Goal: Task Accomplishment & Management: Complete application form

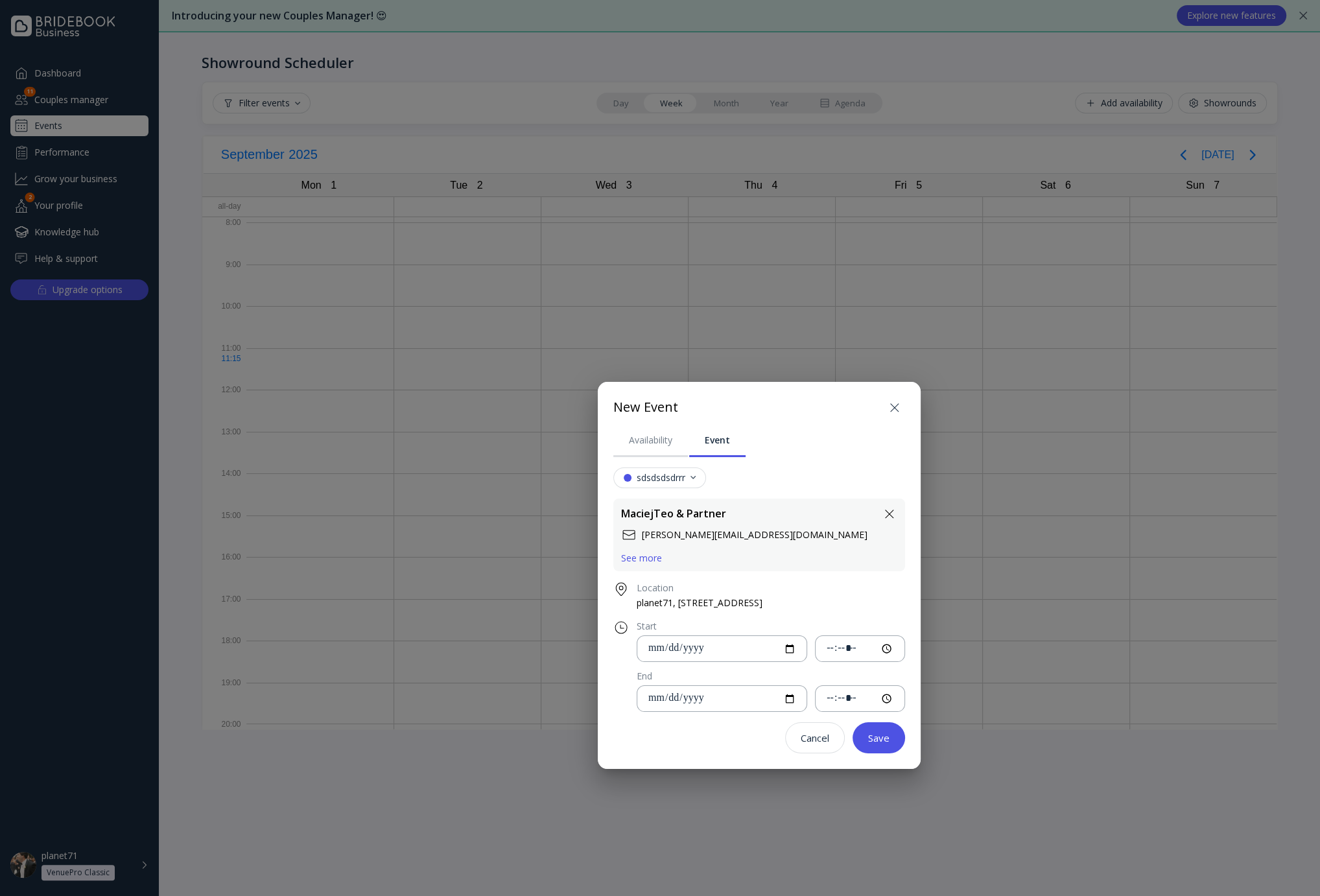
click at [900, 401] on icon at bounding box center [895, 408] width 15 height 15
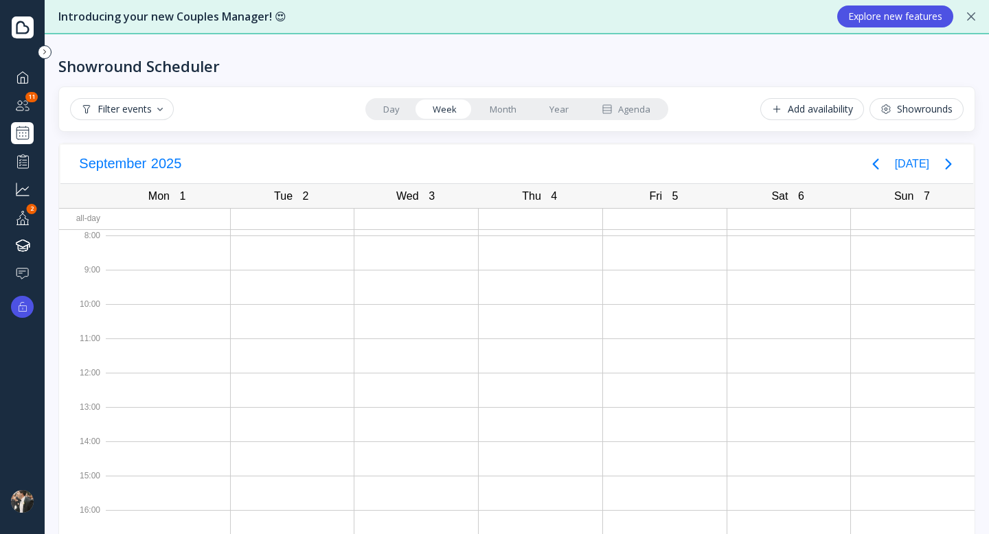
click at [904, 105] on div "Showrounds" at bounding box center [916, 109] width 72 height 11
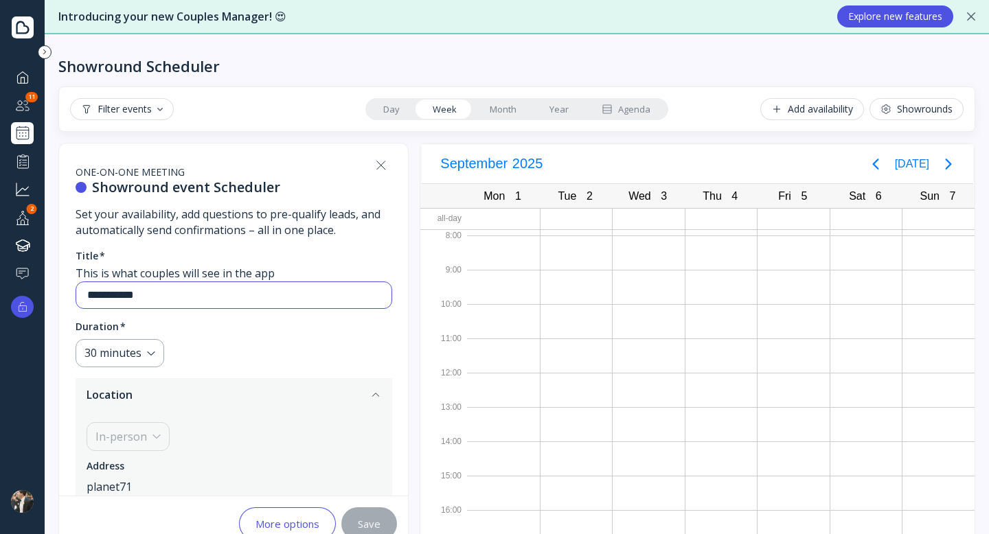
click at [183, 293] on input "**********" at bounding box center [233, 296] width 293 height 16
drag, startPoint x: 172, startPoint y: 293, endPoint x: 0, endPoint y: 293, distance: 172.4
click at [0, 293] on div "**********" at bounding box center [494, 267] width 989 height 534
type input "*****"
click at [367, 519] on div "Save" at bounding box center [369, 524] width 23 height 11
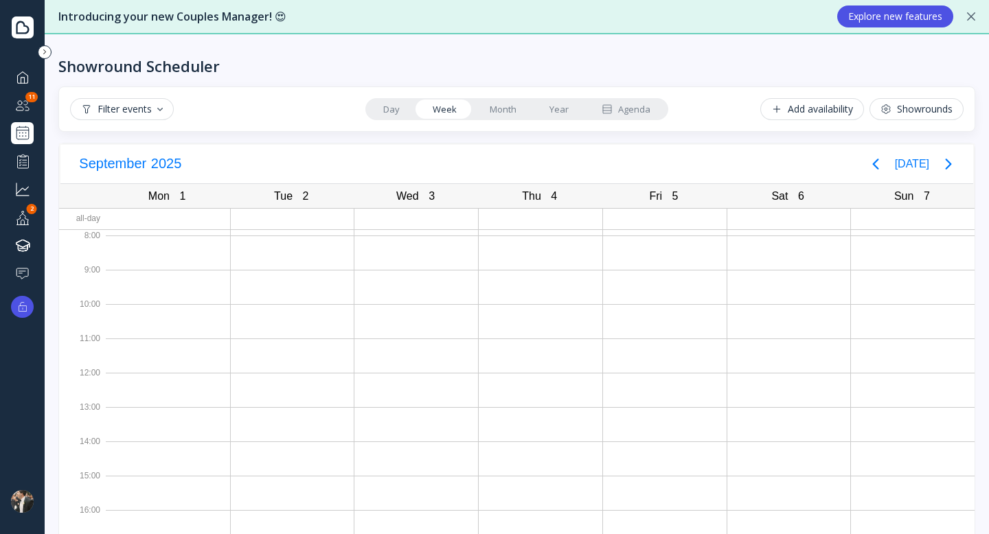
click at [880, 113] on icon at bounding box center [885, 109] width 11 height 11
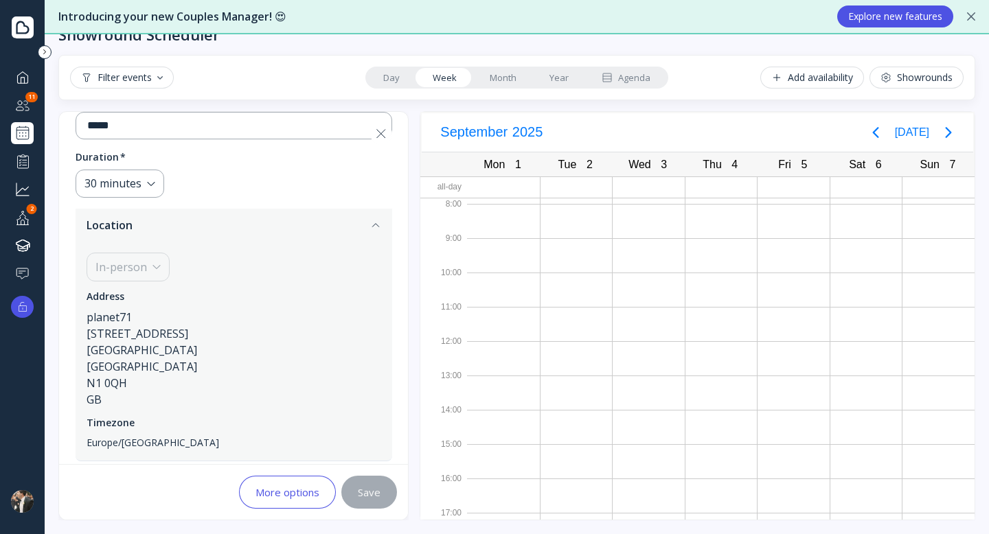
scroll to position [180, 0]
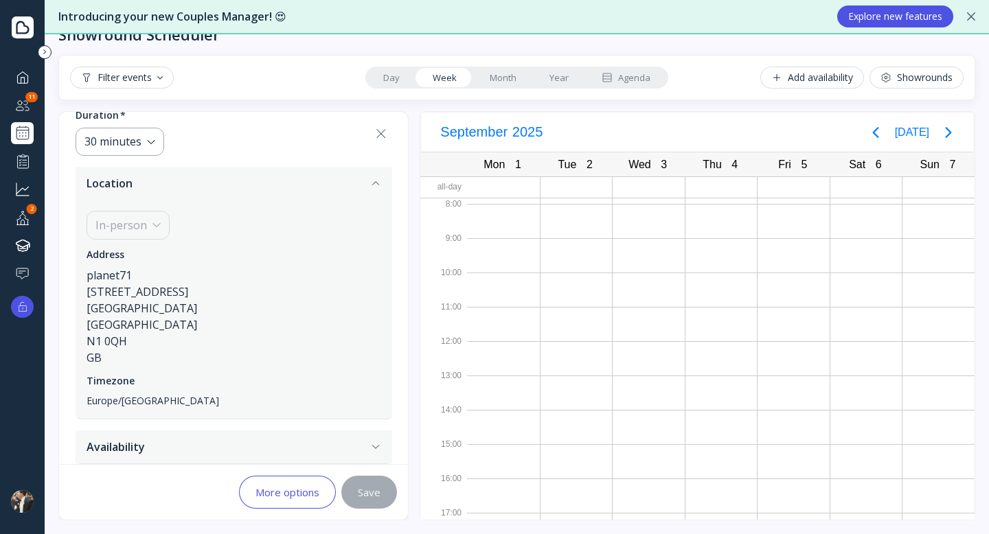
click at [354, 440] on button "Availability" at bounding box center [234, 447] width 317 height 33
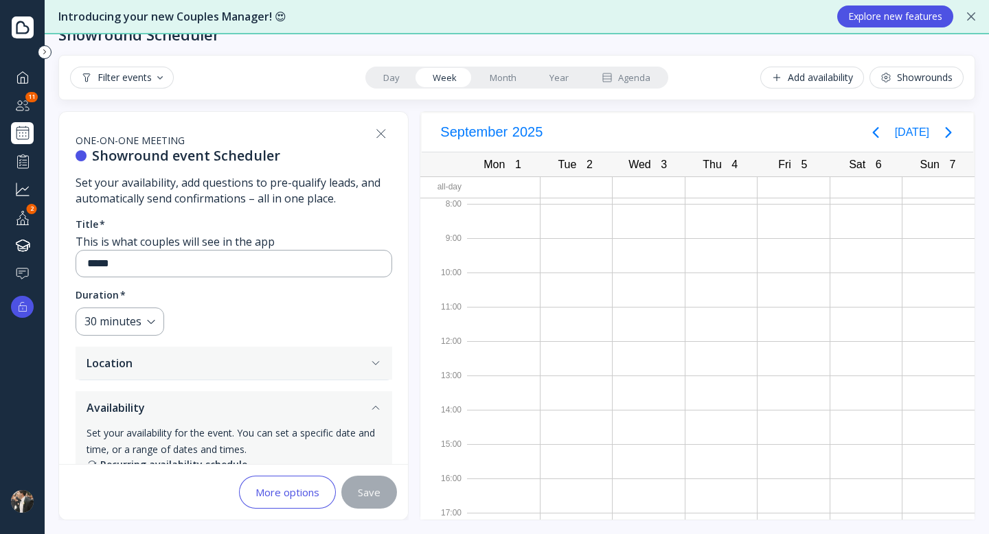
scroll to position [0, 0]
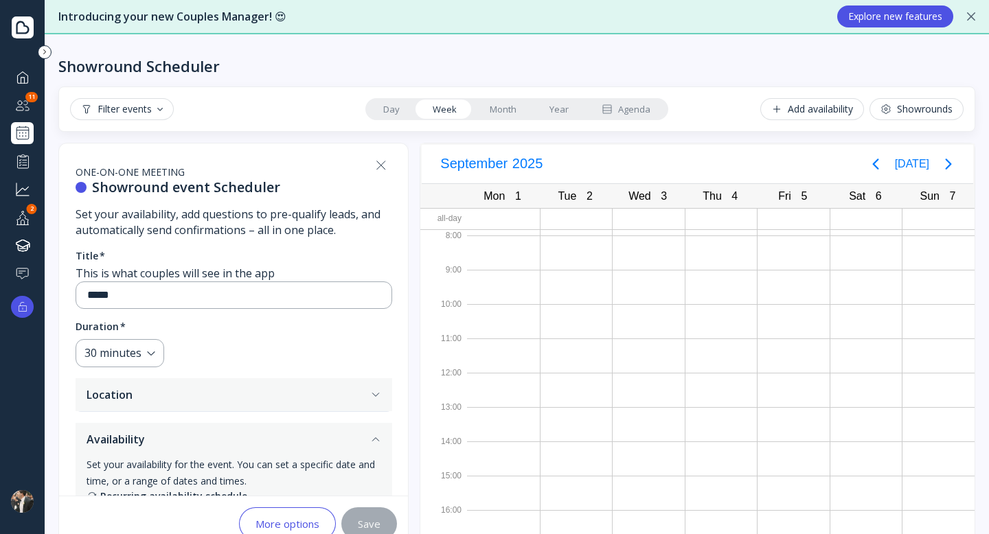
click at [379, 435] on icon "button" at bounding box center [375, 439] width 11 height 11
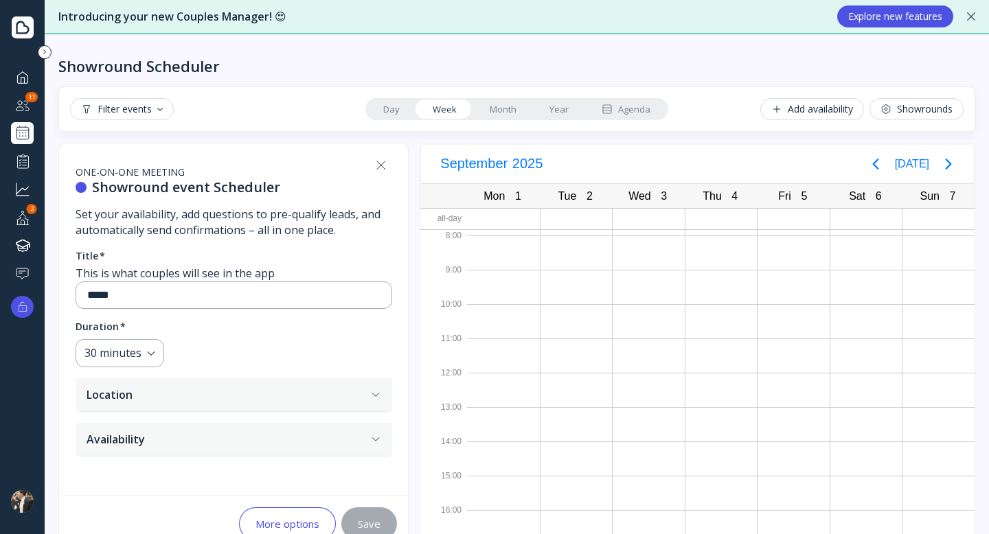
click at [403, 429] on div "one-on-one meeting Showround event Scheduler Set your availability, add questio…" at bounding box center [233, 320] width 349 height 352
click at [350, 437] on button "Availability" at bounding box center [234, 439] width 317 height 33
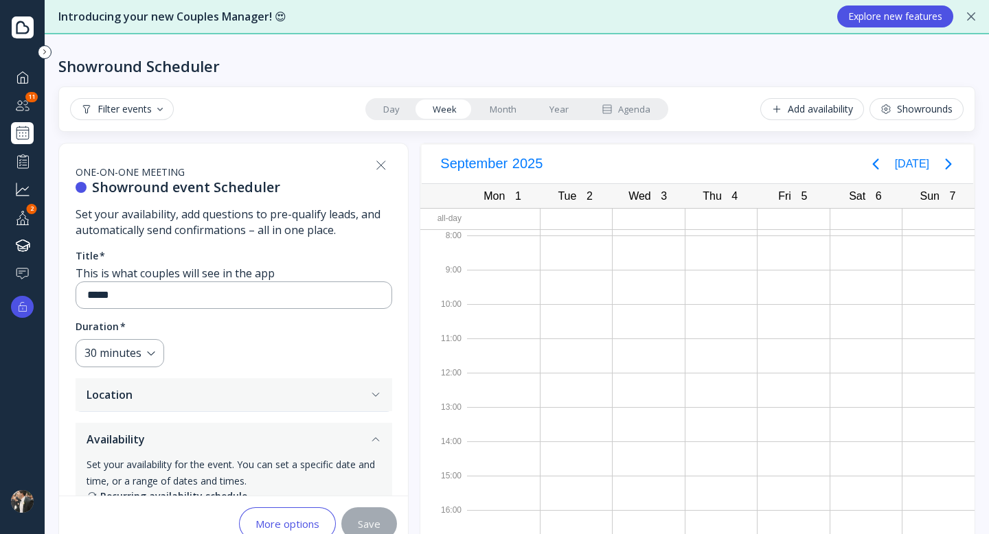
click at [229, 391] on button "Location" at bounding box center [234, 394] width 317 height 33
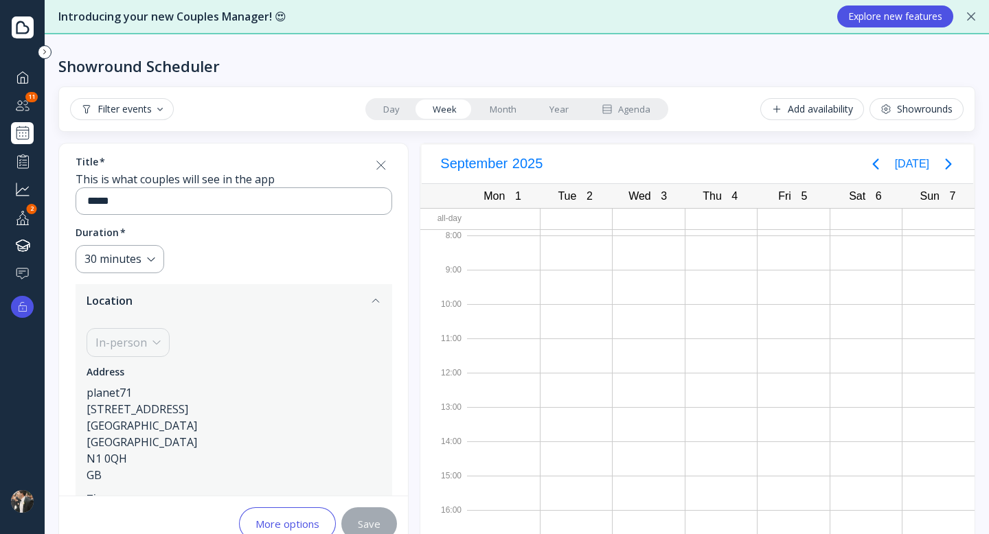
scroll to position [180, 0]
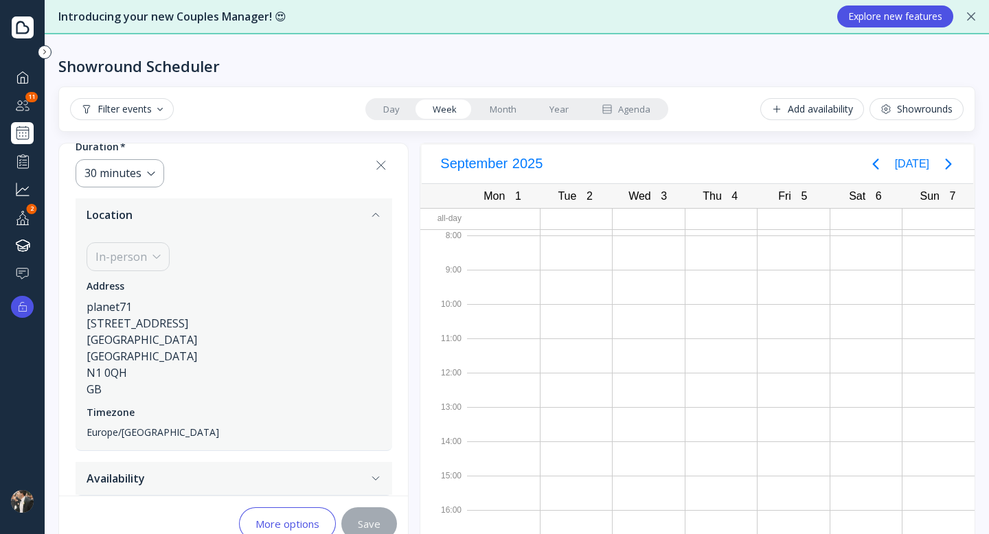
click at [130, 255] on div "In-person" at bounding box center [121, 257] width 52 height 16
drag, startPoint x: 106, startPoint y: 258, endPoint x: 195, endPoint y: 253, distance: 88.7
click at [195, 253] on div "In-person Address planet71 [STREET_ADDRESS] GB Timezone [GEOGRAPHIC_DATA]/[GEOG…" at bounding box center [234, 340] width 295 height 197
click at [161, 254] on div "In-person" at bounding box center [128, 256] width 83 height 29
drag, startPoint x: 141, startPoint y: 256, endPoint x: 94, endPoint y: 256, distance: 47.4
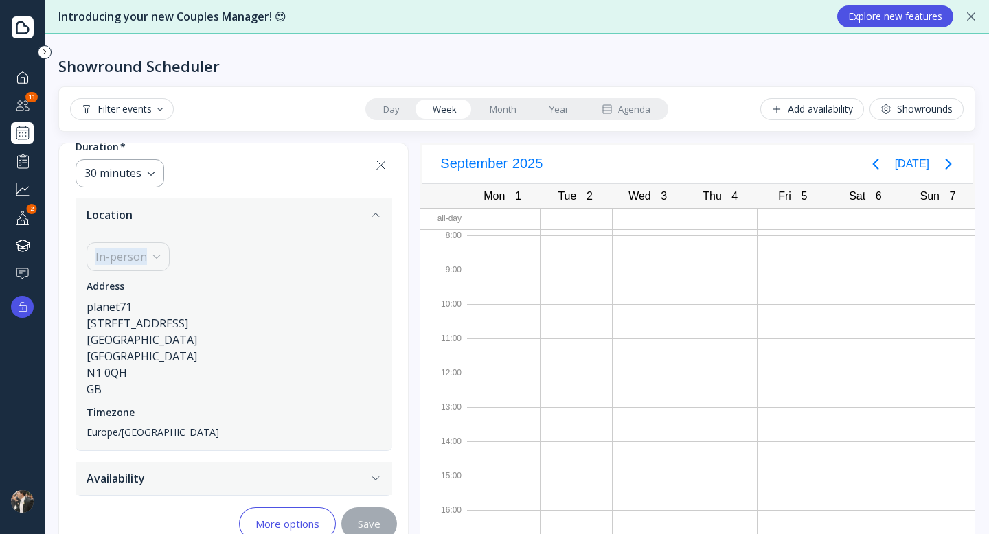
click at [94, 256] on div "In-person" at bounding box center [128, 256] width 83 height 29
click at [121, 253] on div "In-person" at bounding box center [121, 257] width 52 height 16
drag, startPoint x: 155, startPoint y: 258, endPoint x: 84, endPoint y: 258, distance: 70.7
click at [82, 258] on div "In-person Address planet71 [STREET_ADDRESS] GB Timezone [GEOGRAPHIC_DATA]/[GEOG…" at bounding box center [234, 340] width 317 height 219
click at [128, 258] on div "In-person" at bounding box center [121, 257] width 52 height 16
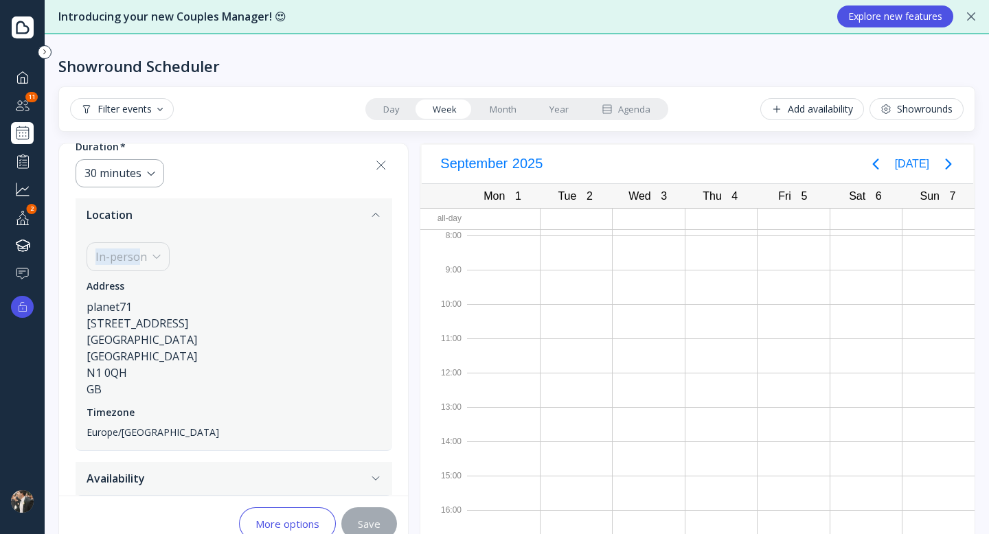
drag, startPoint x: 141, startPoint y: 258, endPoint x: 90, endPoint y: 258, distance: 50.8
click at [90, 258] on div "In-person" at bounding box center [128, 256] width 83 height 29
click at [130, 258] on div "In-person" at bounding box center [121, 257] width 52 height 16
drag, startPoint x: 146, startPoint y: 257, endPoint x: 84, endPoint y: 257, distance: 61.8
click at [84, 257] on div "In-person Address planet71 [STREET_ADDRESS] GB Timezone [GEOGRAPHIC_DATA]/[GEOG…" at bounding box center [234, 340] width 317 height 219
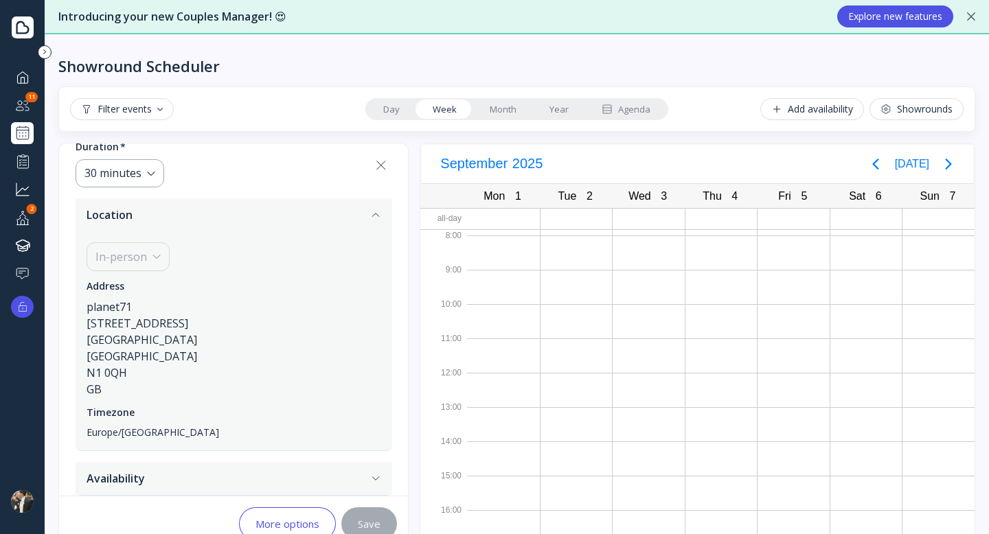
click at [131, 256] on div "In-person" at bounding box center [121, 257] width 52 height 16
drag, startPoint x: 161, startPoint y: 253, endPoint x: 88, endPoint y: 252, distance: 72.8
click at [88, 253] on div "In-person" at bounding box center [128, 256] width 83 height 29
drag, startPoint x: 105, startPoint y: 385, endPoint x: 80, endPoint y: 306, distance: 83.0
click at [80, 306] on div "In-person Address planet71 [STREET_ADDRESS] GB Timezone [GEOGRAPHIC_DATA]/[GEOG…" at bounding box center [234, 340] width 317 height 219
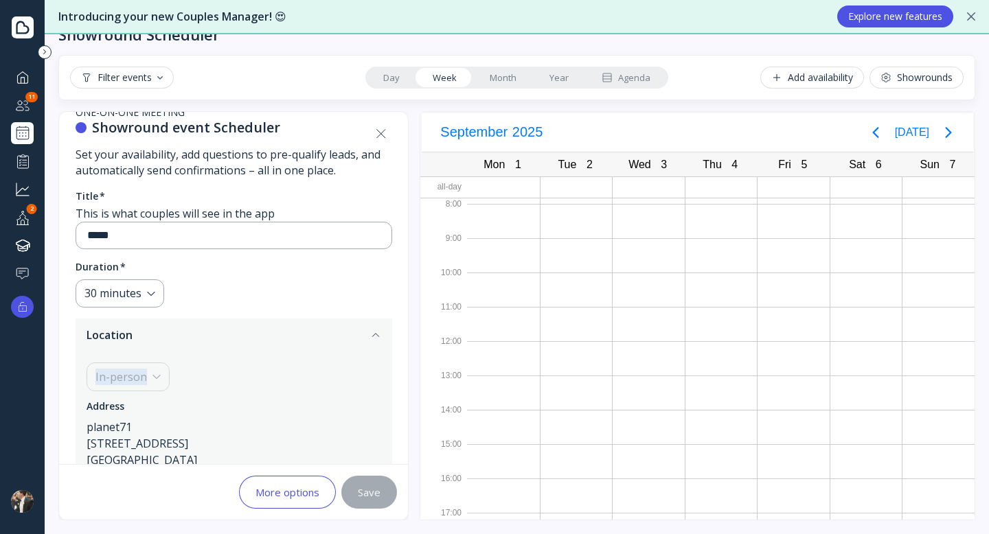
scroll to position [0, 0]
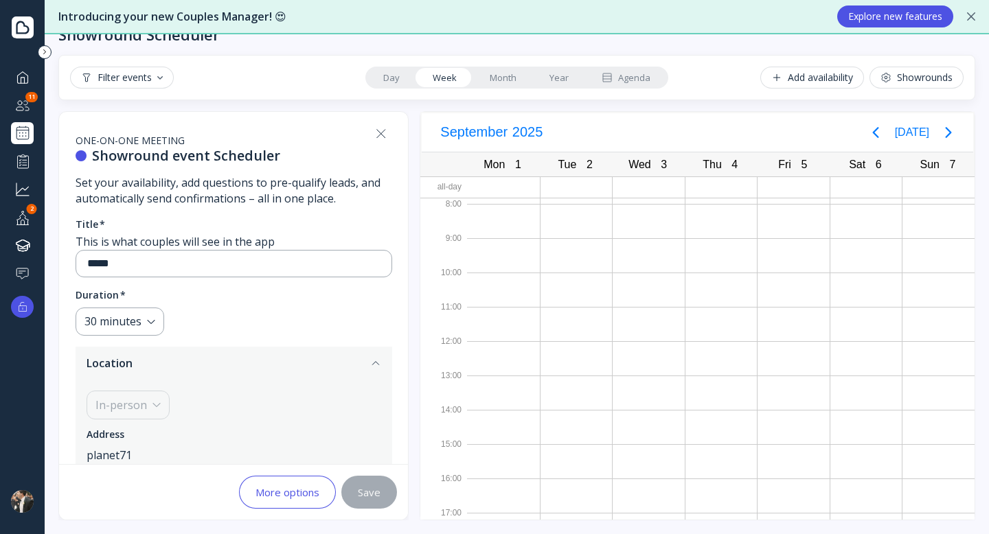
click at [216, 307] on fieldset "Duration * 30 minutes" at bounding box center [234, 311] width 317 height 47
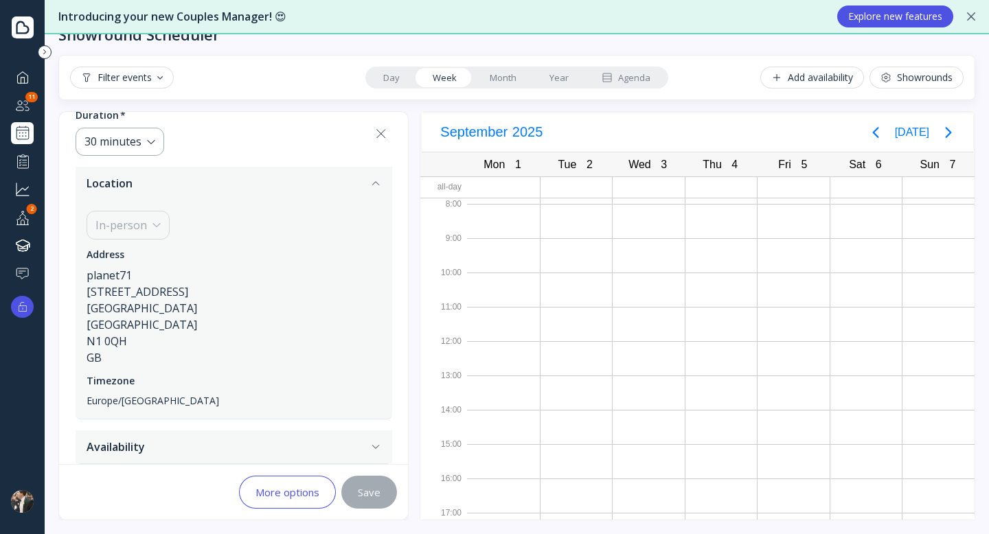
drag, startPoint x: 106, startPoint y: 358, endPoint x: 98, endPoint y: 321, distance: 37.8
click at [98, 321] on div "Address planet71 [STREET_ADDRESS]" at bounding box center [234, 307] width 295 height 118
click at [98, 321] on div "[GEOGRAPHIC_DATA]" at bounding box center [234, 325] width 295 height 16
click at [179, 322] on div "[GEOGRAPHIC_DATA]" at bounding box center [234, 325] width 295 height 16
click at [968, 22] on div "Introducing your new Couples Manager! 😍 Explore new features" at bounding box center [517, 17] width 944 height 34
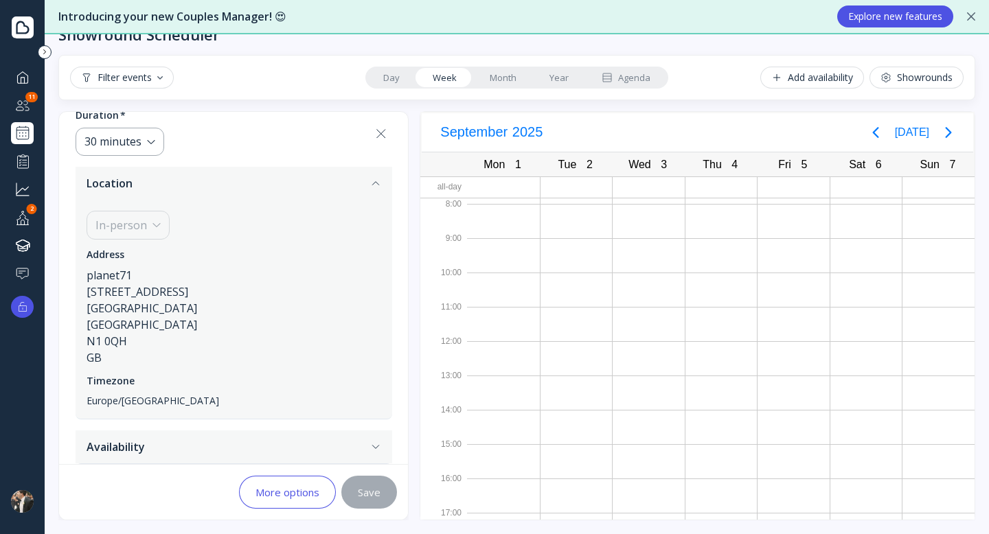
click at [975, 14] on icon at bounding box center [971, 16] width 8 height 8
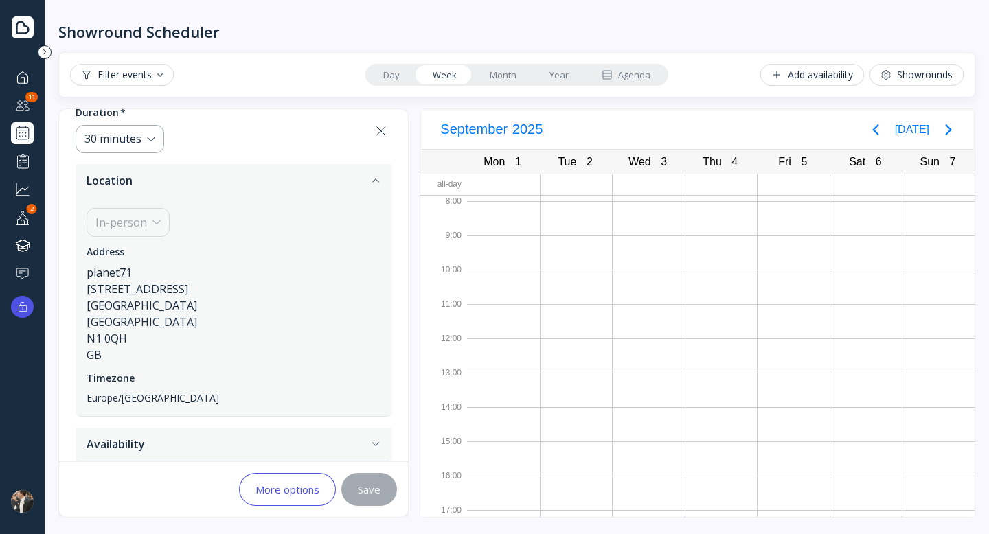
scroll to position [0, 0]
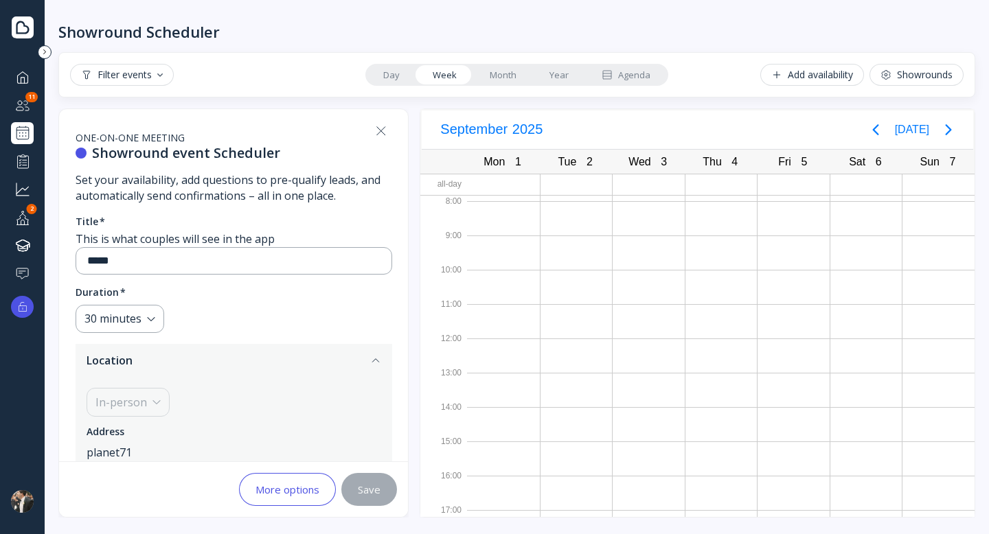
click at [381, 138] on icon at bounding box center [381, 131] width 16 height 16
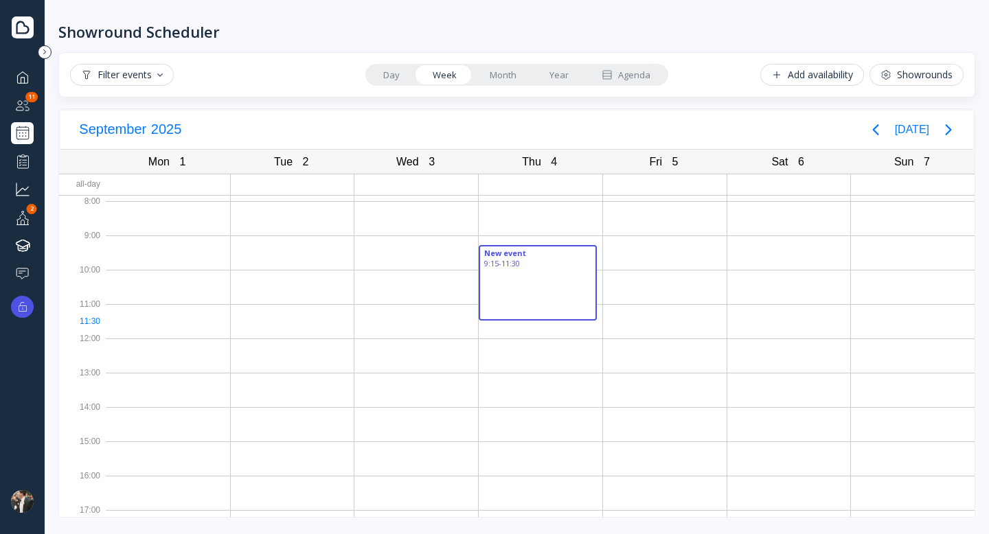
drag, startPoint x: 475, startPoint y: 261, endPoint x: 477, endPoint y: 312, distance: 51.5
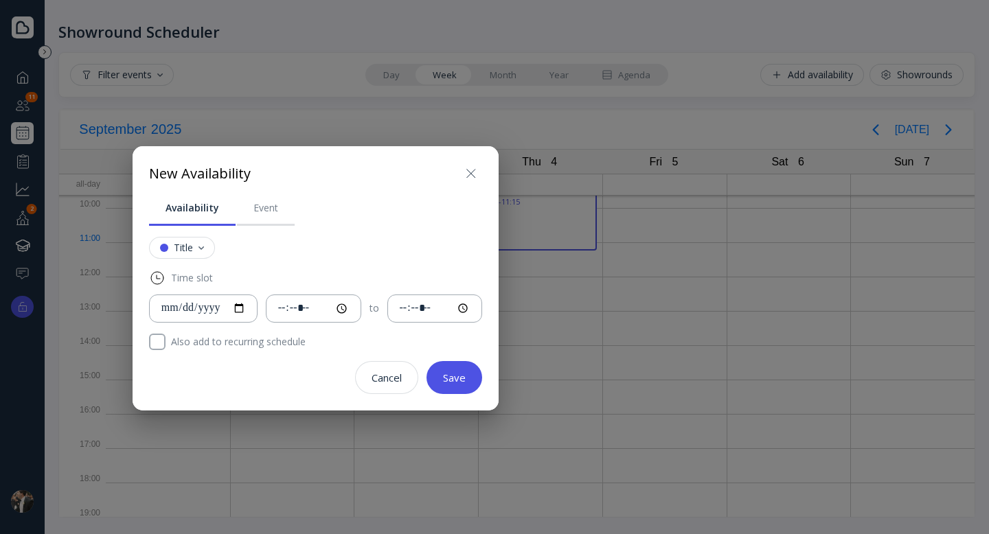
scroll to position [69, 0]
click at [269, 204] on div "Event" at bounding box center [265, 208] width 25 height 14
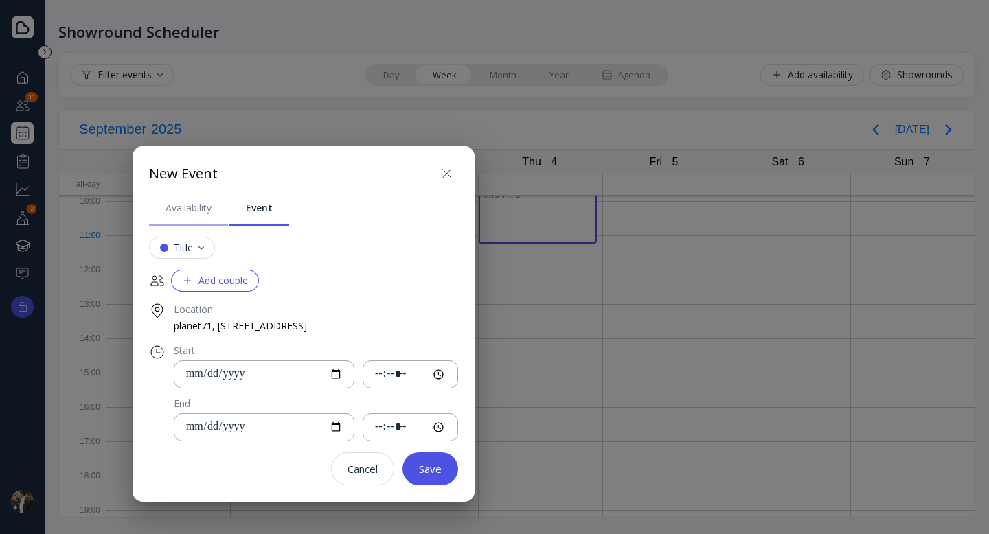
click at [177, 218] on link "Availability" at bounding box center [188, 208] width 79 height 36
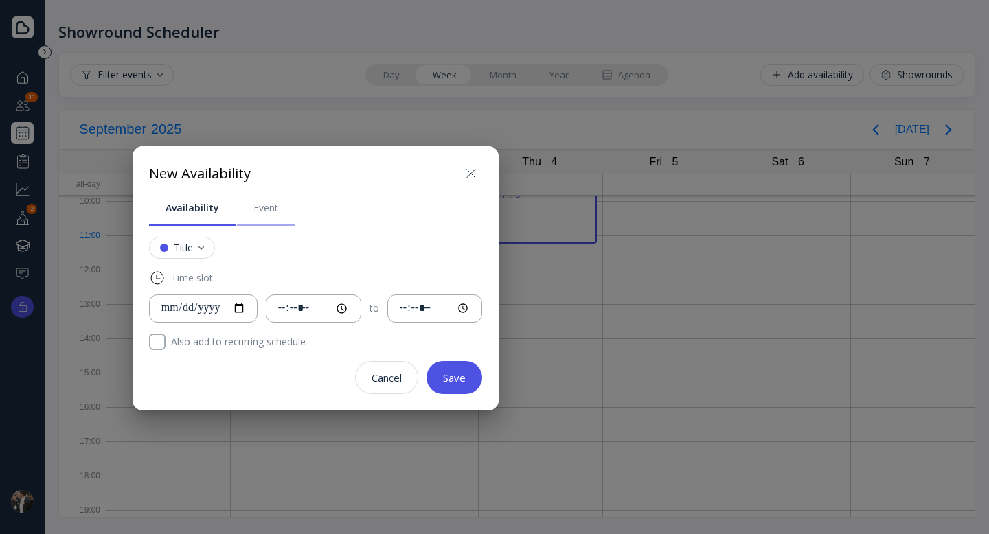
click at [265, 218] on link "Event" at bounding box center [266, 208] width 58 height 36
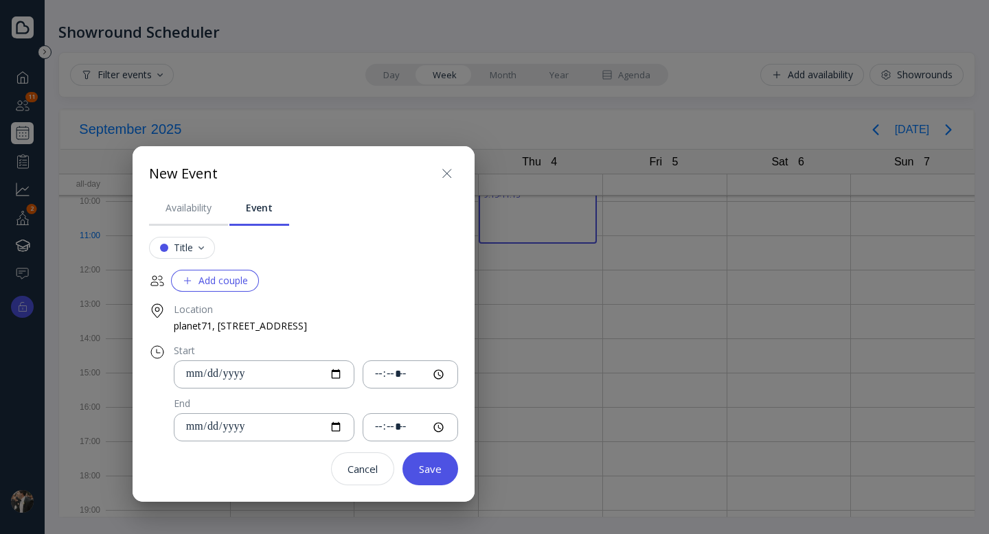
click at [450, 179] on icon at bounding box center [447, 174] width 16 height 16
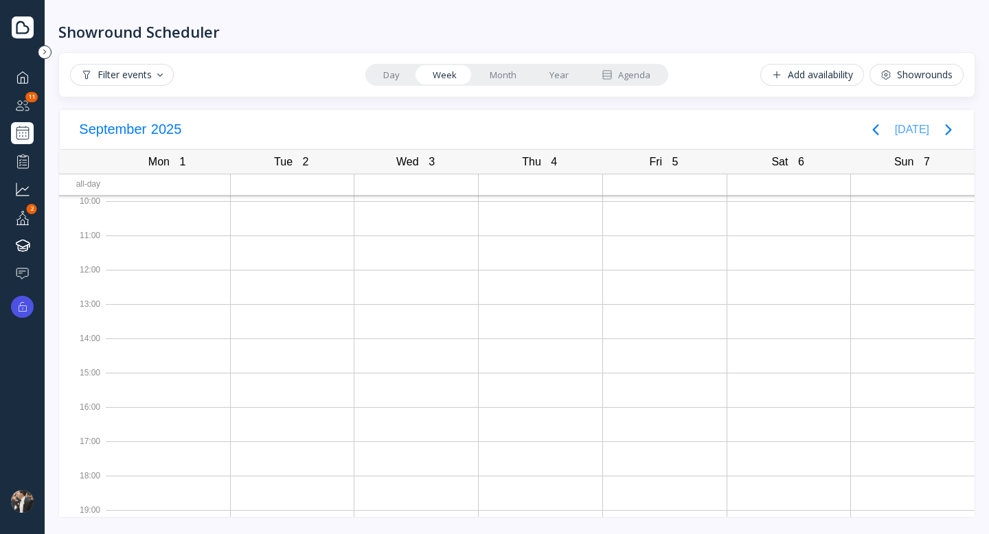
click at [919, 132] on button "[DATE]" at bounding box center [912, 129] width 34 height 25
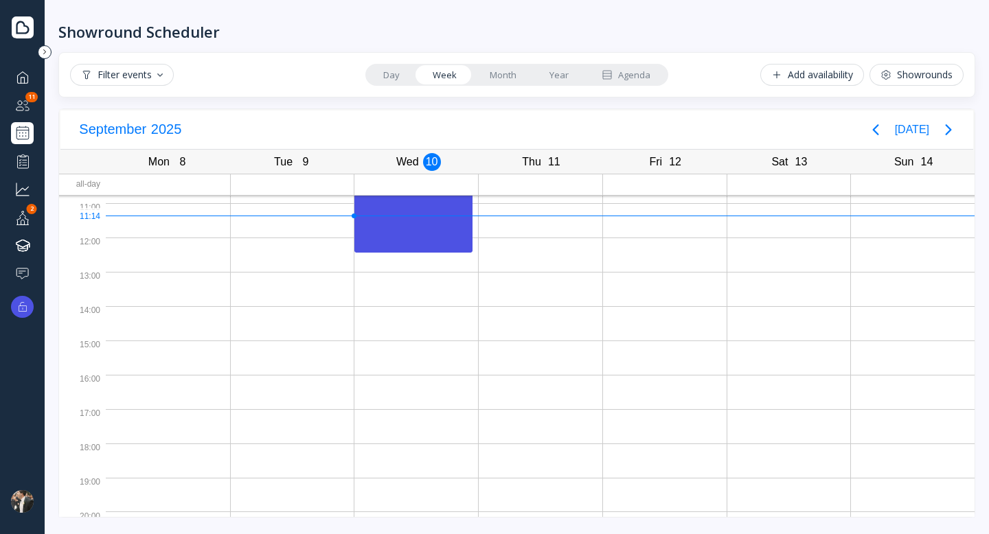
scroll to position [102, 0]
drag, startPoint x: 807, startPoint y: 260, endPoint x: 807, endPoint y: 268, distance: 7.6
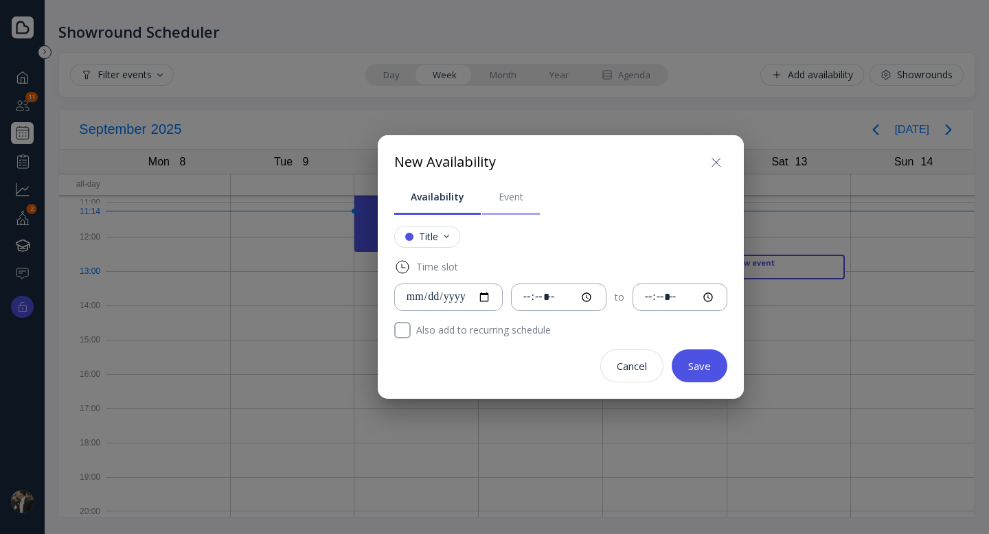
click at [529, 194] on link "Event" at bounding box center [511, 197] width 58 height 36
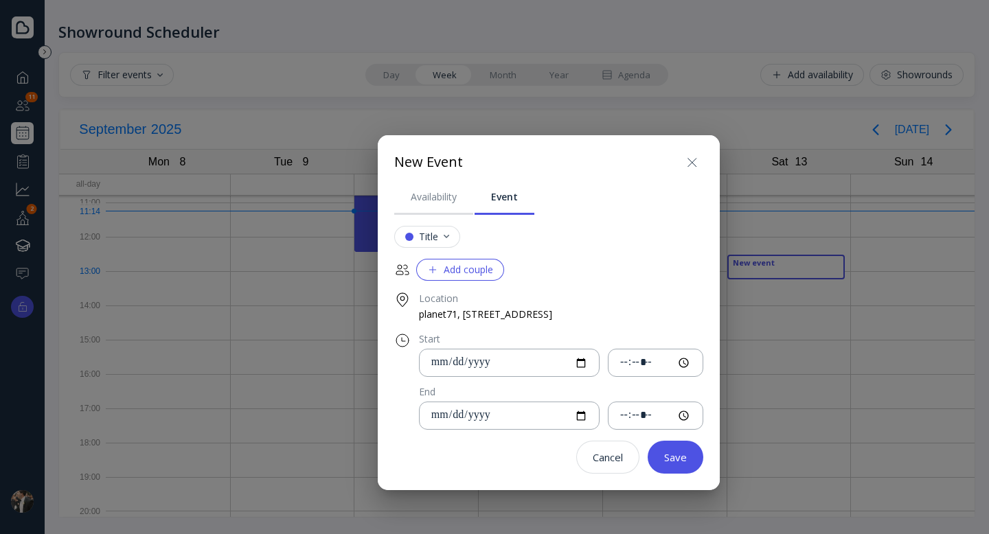
click at [435, 260] on button "Add couple" at bounding box center [460, 270] width 88 height 22
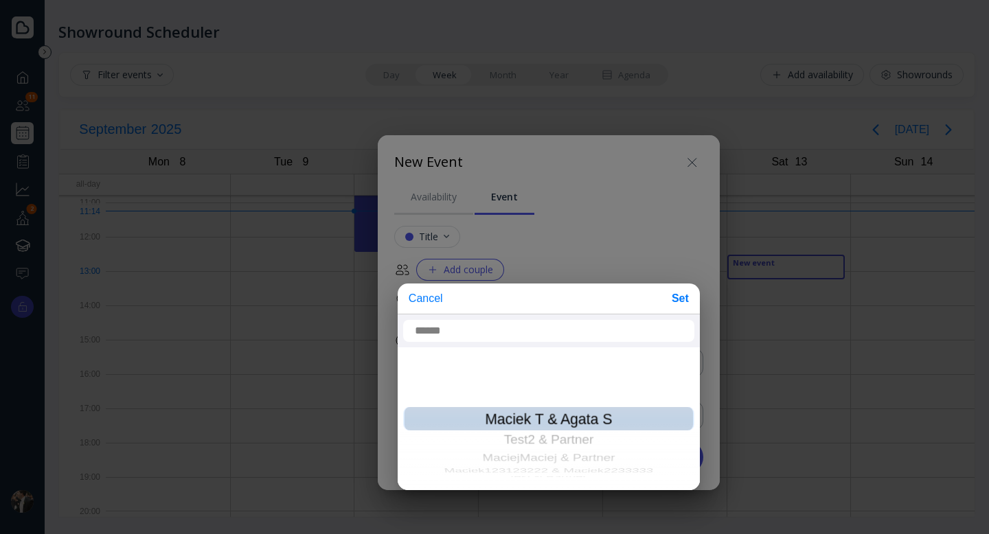
click at [492, 418] on div "Maciek T & Agata S" at bounding box center [548, 419] width 291 height 25
click at [544, 421] on div "Maciek T & Agata S" at bounding box center [548, 419] width 291 height 25
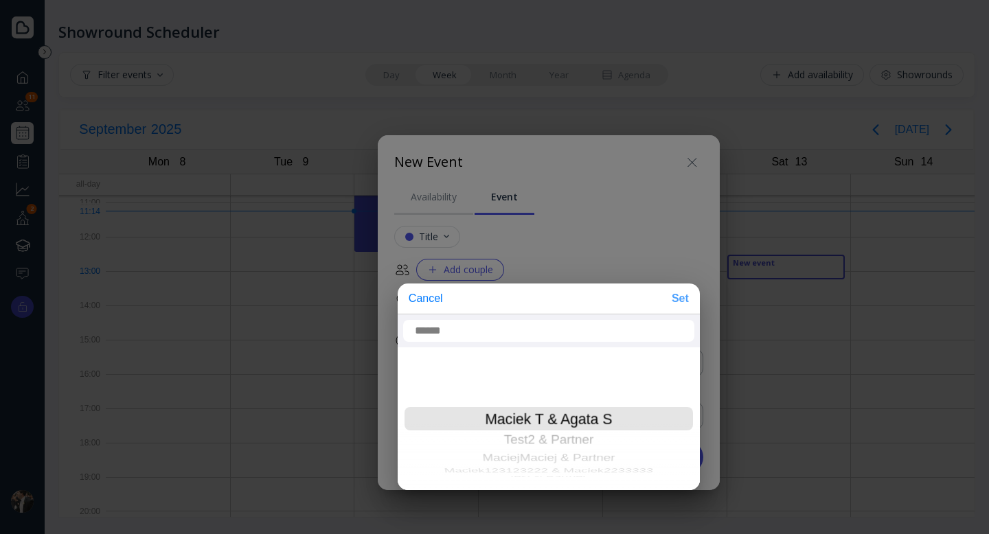
click at [682, 299] on button "Set" at bounding box center [680, 298] width 28 height 25
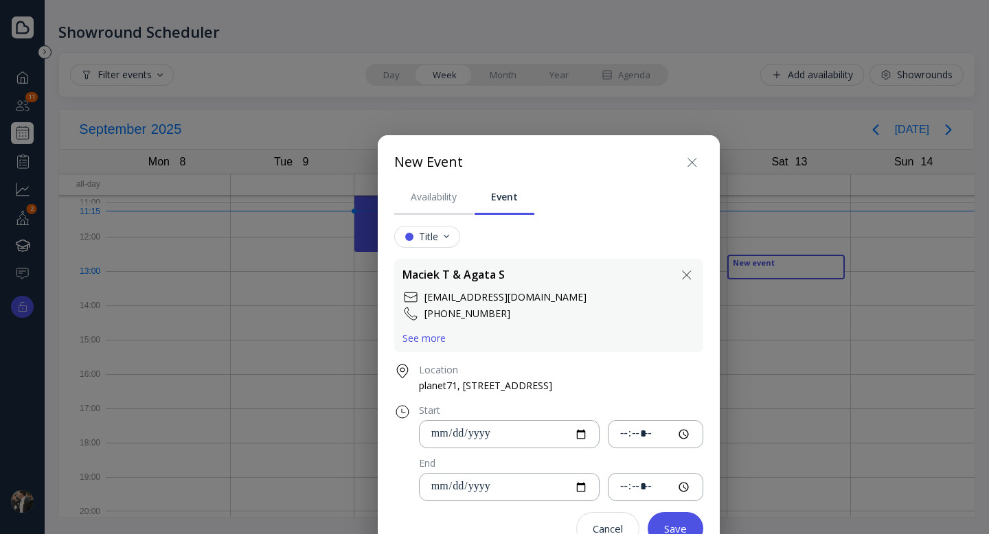
click at [674, 523] on div "Save" at bounding box center [675, 528] width 23 height 11
click at [683, 519] on button "Save" at bounding box center [676, 528] width 56 height 33
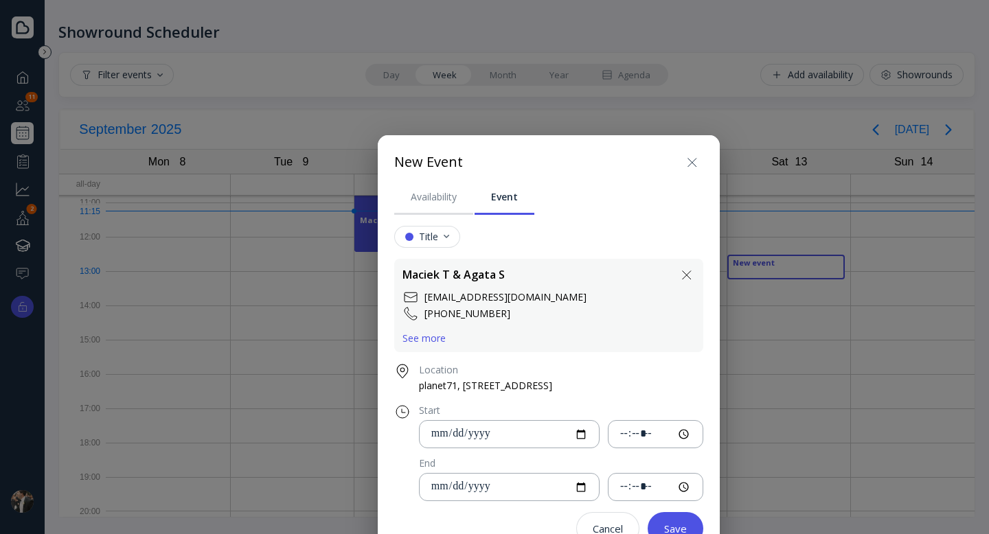
click at [683, 519] on button "Save" at bounding box center [676, 528] width 56 height 33
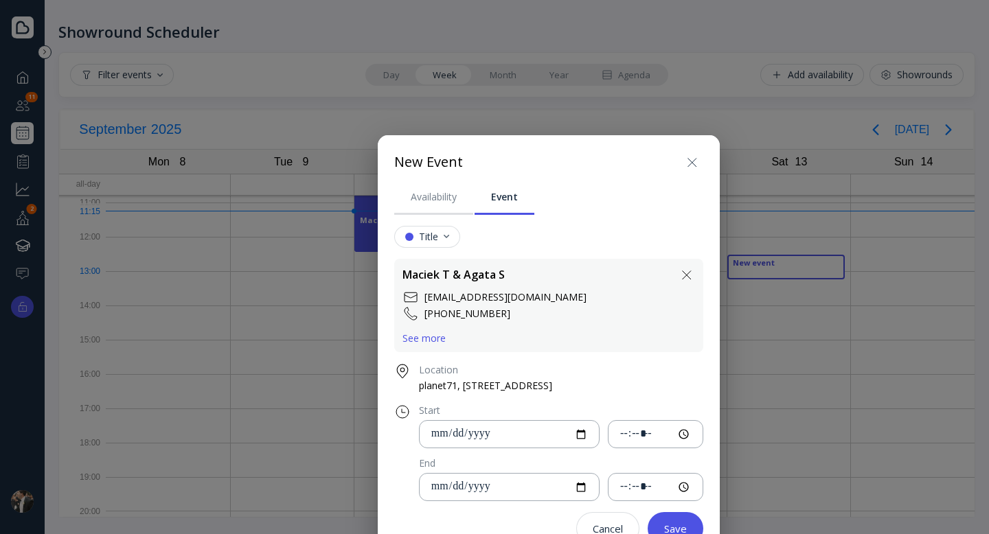
click at [683, 519] on button "Save" at bounding box center [676, 528] width 56 height 33
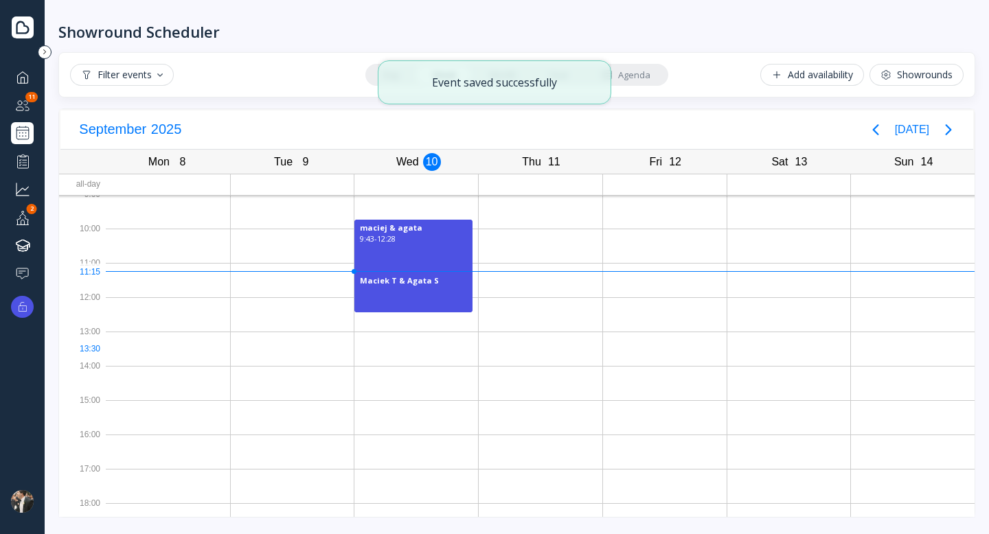
scroll to position [0, 0]
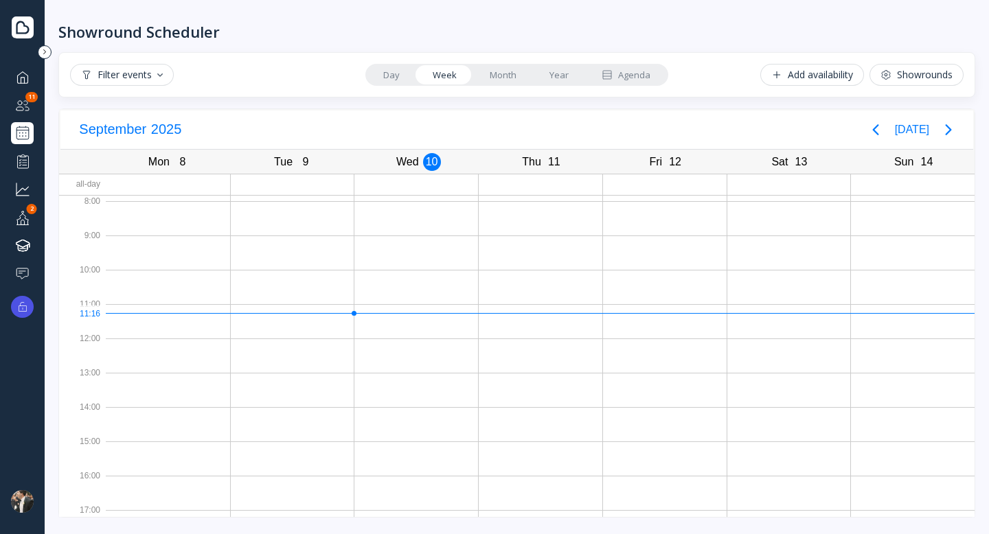
click at [933, 73] on div "Showrounds" at bounding box center [916, 74] width 72 height 11
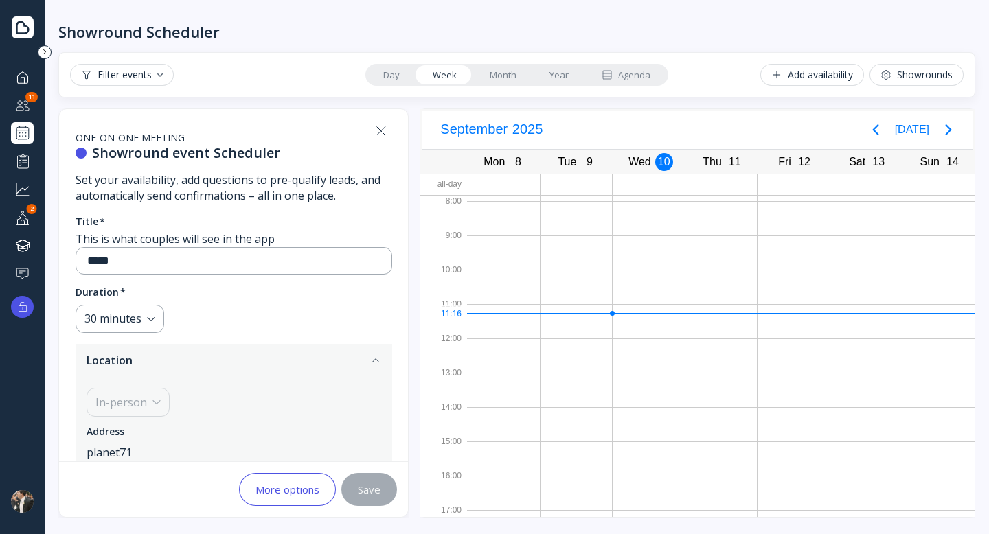
click at [377, 128] on icon at bounding box center [381, 131] width 16 height 16
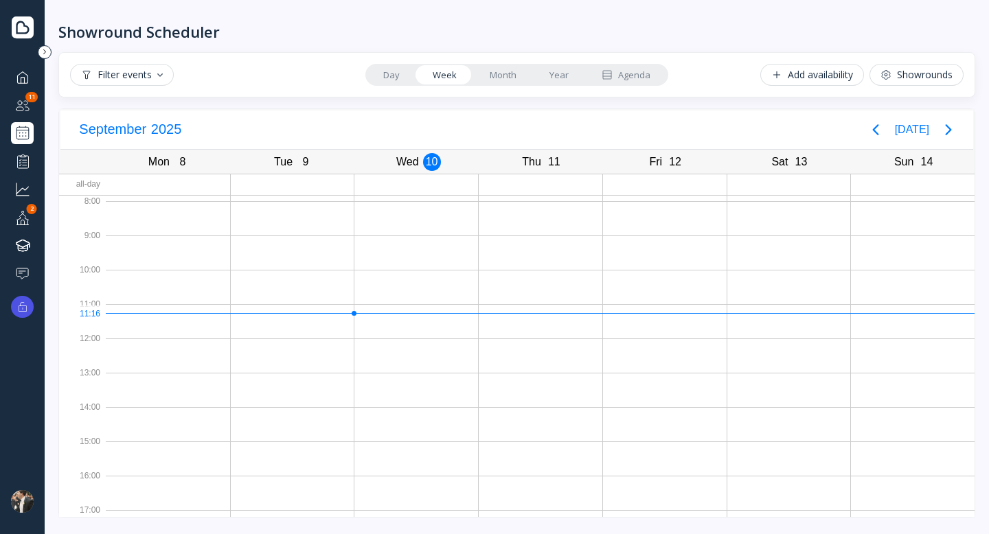
click at [924, 69] on div "Showrounds" at bounding box center [916, 74] width 72 height 11
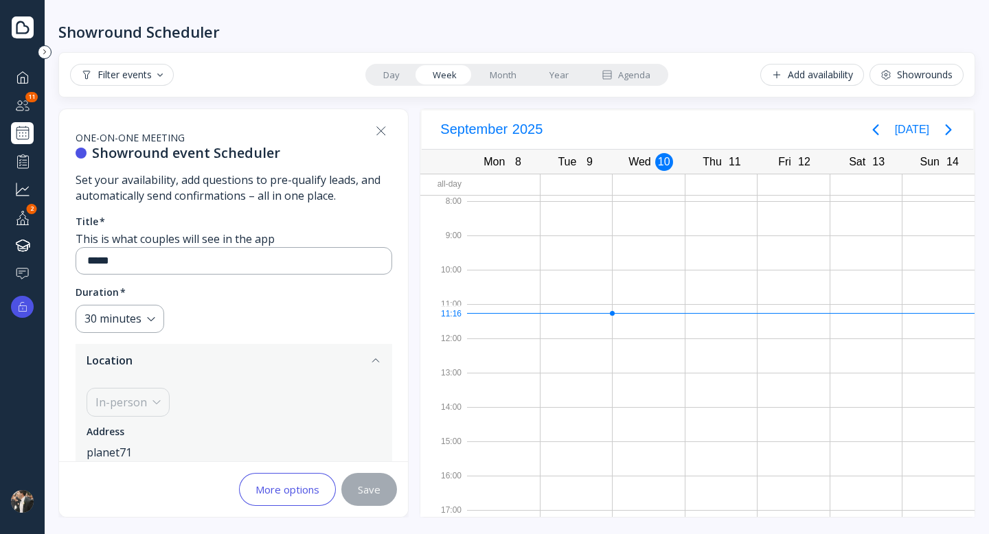
click at [905, 69] on div "Showrounds" at bounding box center [916, 74] width 72 height 11
click at [337, 64] on div "Filter events Day Week Month Year Agenda Add availability Showrounds" at bounding box center [517, 75] width 894 height 22
click at [35, 124] on div "Dashboard Couples manager 11 Events Performance Grow your business Your profile…" at bounding box center [22, 259] width 45 height 386
click at [381, 126] on icon at bounding box center [381, 131] width 16 height 16
